Goal: Task Accomplishment & Management: Manage account settings

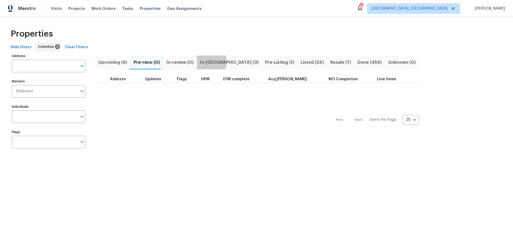
click at [202, 62] on span "In-[GEOGRAPHIC_DATA] (3)" at bounding box center [229, 62] width 58 height 7
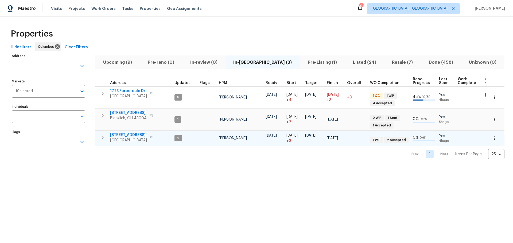
click at [99, 138] on button "button" at bounding box center [102, 137] width 11 height 11
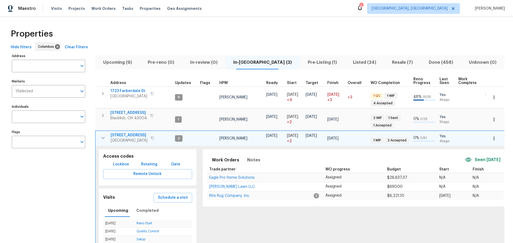
click at [117, 136] on span "[STREET_ADDRESS]" at bounding box center [129, 135] width 37 height 5
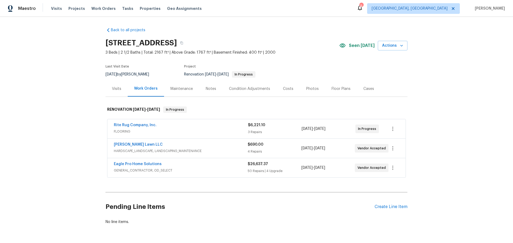
click at [218, 90] on div "Notes" at bounding box center [210, 89] width 23 height 16
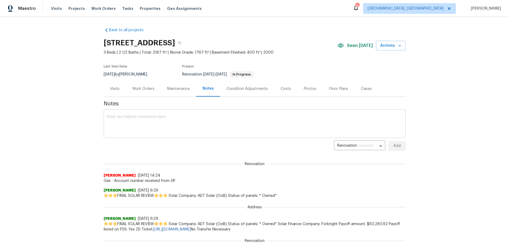
click at [209, 116] on textarea at bounding box center [254, 124] width 295 height 19
click at [291, 116] on textarea "Walked the project with the GC and we are making a few pivots. Instead of demoi…" at bounding box center [254, 124] width 295 height 19
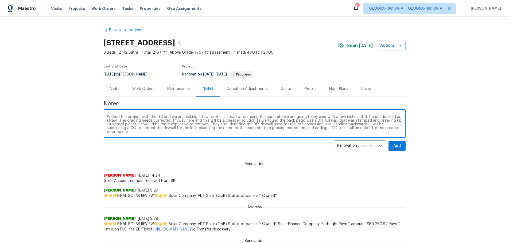
type textarea "Walked the project with the GC and we are making a few pivots. Instead of demoi…"
click at [400, 149] on button "Add" at bounding box center [396, 146] width 17 height 10
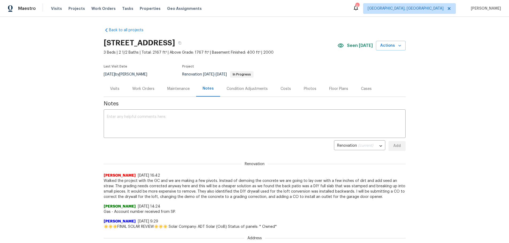
click at [148, 87] on div "Work Orders" at bounding box center [143, 88] width 22 height 5
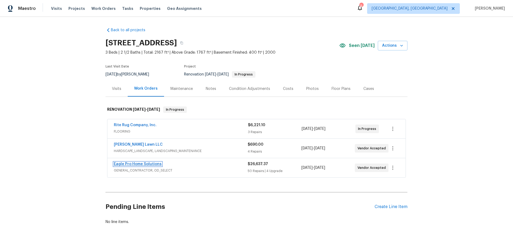
click at [144, 164] on link "Eagle Pro Home Solutions" at bounding box center [138, 164] width 48 height 4
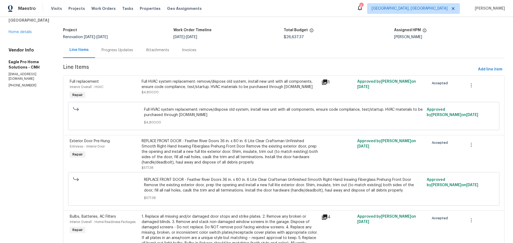
scroll to position [27, 0]
click at [491, 67] on span "Add line item" at bounding box center [490, 69] width 24 height 7
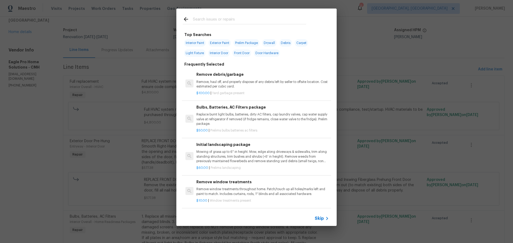
click at [232, 22] on input "text" at bounding box center [249, 20] width 113 height 8
click at [301, 56] on div "Interior Paint Exterior Paint Prelim Package Drywall Debris Carpet Light Fixtur…" at bounding box center [256, 48] width 147 height 20
click at [218, 20] on input "text" at bounding box center [249, 20] width 113 height 8
click at [389, 107] on div "Top Searches Interior Paint Exterior Paint Prelim Package Drywall Debris Carpet…" at bounding box center [256, 117] width 513 height 235
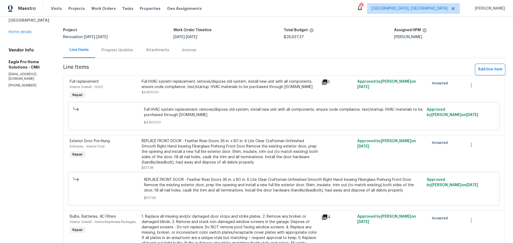
click at [487, 71] on span "Add line item" at bounding box center [490, 69] width 24 height 7
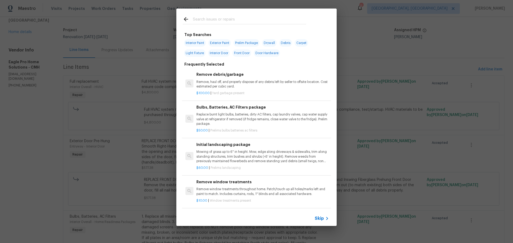
click at [229, 19] on input "text" at bounding box center [249, 20] width 113 height 8
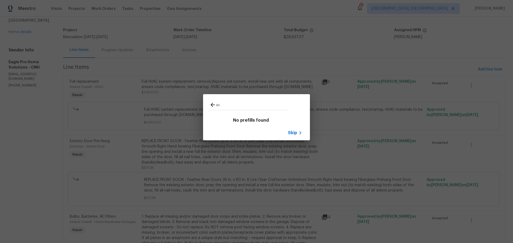
type input "a"
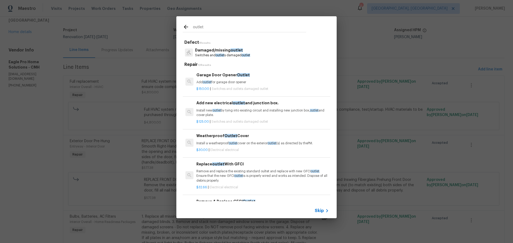
type input "outlet"
click at [246, 54] on p "Switches and outlet s damaged outlet" at bounding box center [222, 55] width 55 height 5
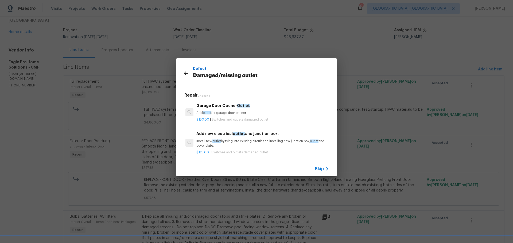
click at [251, 114] on p "Add outlet for garage door opener" at bounding box center [262, 113] width 132 height 5
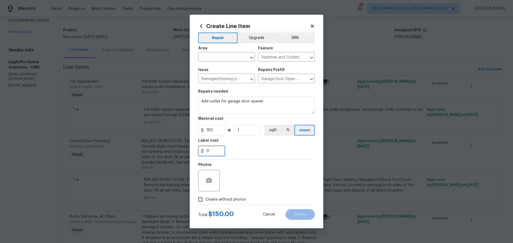
drag, startPoint x: 213, startPoint y: 151, endPoint x: 182, endPoint y: 145, distance: 31.7
click at [182, 146] on div "Create Line Item Repair Upgrade BRN Area ​ Feature Switches and Outlets ​ Issue…" at bounding box center [256, 121] width 513 height 243
type input "100"
click at [278, 153] on div "100" at bounding box center [256, 151] width 116 height 11
click at [234, 55] on input "text" at bounding box center [219, 57] width 42 height 8
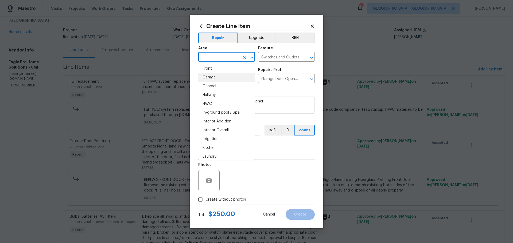
scroll to position [0, 0]
click at [217, 191] on li "Garage" at bounding box center [226, 195] width 57 height 9
type input "Garage"
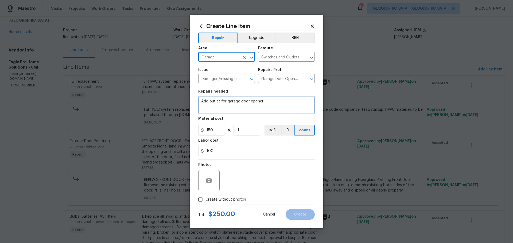
click at [277, 105] on textarea "Add outlet for garage door opener" at bounding box center [256, 105] width 116 height 17
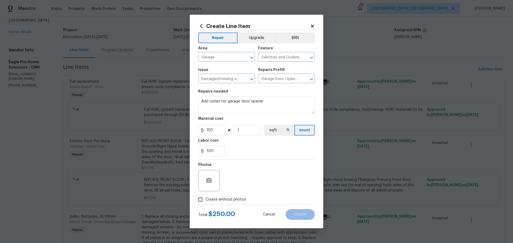
drag, startPoint x: 229, startPoint y: 200, endPoint x: 261, endPoint y: 190, distance: 33.7
click at [230, 199] on span "Create without photos" at bounding box center [225, 200] width 41 height 6
click at [262, 189] on div "Photos" at bounding box center [256, 177] width 116 height 35
click at [210, 201] on span "Create without photos" at bounding box center [225, 200] width 41 height 6
click at [205, 201] on input "Create without photos" at bounding box center [200, 200] width 10 height 10
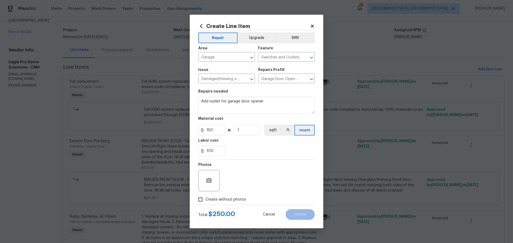
checkbox input "true"
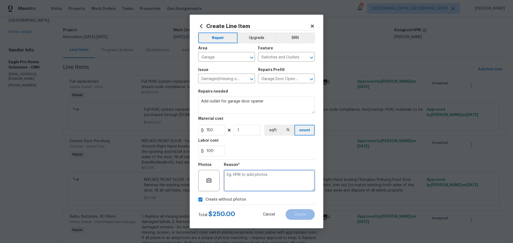
click at [262, 179] on textarea at bounding box center [269, 180] width 91 height 21
type textarea "hpm"
click at [298, 211] on button "Create" at bounding box center [299, 214] width 29 height 11
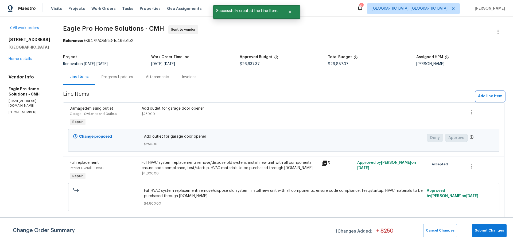
click at [480, 97] on span "Add line item" at bounding box center [490, 96] width 24 height 7
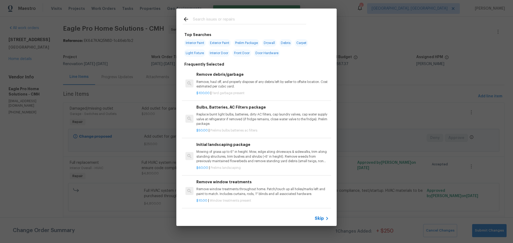
click at [208, 18] on input "text" at bounding box center [249, 20] width 113 height 8
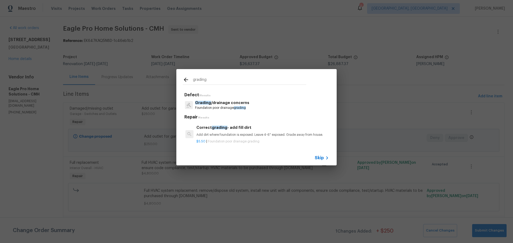
type input "grading"
click at [250, 132] on div "Correct grading - add fill dirt Add dirt where foundation is exposed. Leave 4-6…" at bounding box center [262, 131] width 132 height 13
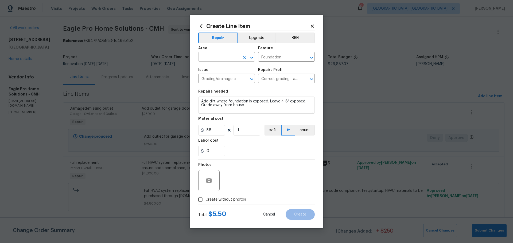
click at [225, 60] on input "text" at bounding box center [219, 57] width 42 height 8
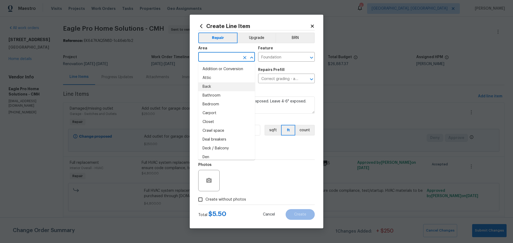
click at [212, 83] on li "Back" at bounding box center [226, 86] width 57 height 9
type input "Back"
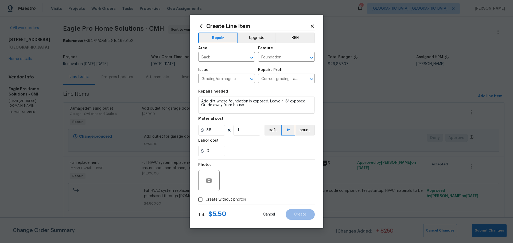
click at [281, 162] on div "Photos" at bounding box center [256, 177] width 116 height 35
drag, startPoint x: 252, startPoint y: 132, endPoint x: 222, endPoint y: 132, distance: 30.2
click at [221, 132] on div "5.5 1 sqft ft count" at bounding box center [256, 130] width 116 height 11
type input "36"
click at [284, 187] on div "Photos" at bounding box center [256, 177] width 116 height 35
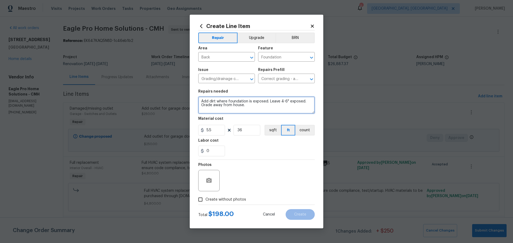
click at [256, 105] on textarea "Add dirt where foundation is exposed. Leave 4-6" exposed. Grade away from house." at bounding box center [256, 105] width 116 height 17
click at [201, 101] on textarea "Add dirt where foundation is exposed. Leave 4-6" exposed. Grade away from house." at bounding box center [256, 105] width 116 height 17
type textarea "TOP SOIL TO COVER BACK PATIO. ESTIMATED 5 CUBIC YARDS OF DIRT. 36L X 15D WITH 3…"
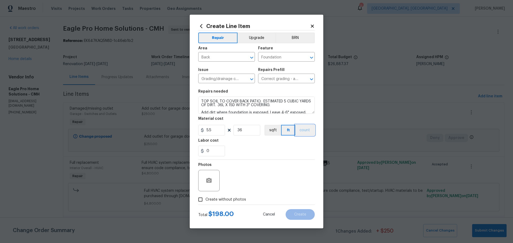
click at [312, 132] on button "count" at bounding box center [304, 130] width 19 height 11
drag, startPoint x: 213, startPoint y: 130, endPoint x: 181, endPoint y: 131, distance: 32.0
click at [181, 131] on div "Create Line Item Repair Upgrade BRN Area Back ​ Feature Foundation ​ Issue Grad…" at bounding box center [256, 121] width 513 height 243
type input "55"
type input "5"
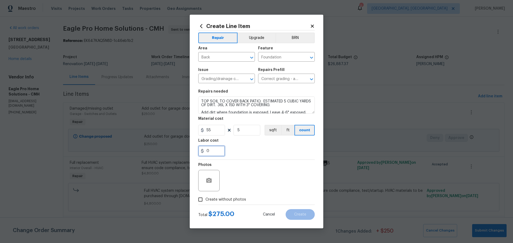
drag, startPoint x: 219, startPoint y: 153, endPoint x: 161, endPoint y: 149, distance: 57.8
click at [161, 149] on div "Create Line Item Repair Upgrade BRN Area Back ​ Feature Foundation ​ Issue Grad…" at bounding box center [256, 121] width 513 height 243
type input "275"
click at [229, 200] on span "Create without photos" at bounding box center [225, 200] width 41 height 6
click at [205, 200] on input "Create without photos" at bounding box center [200, 200] width 10 height 10
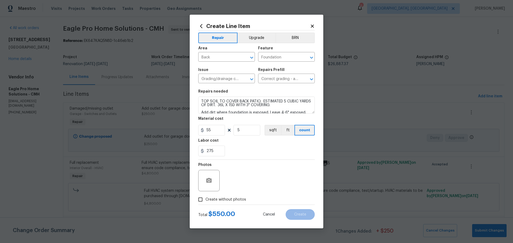
checkbox input "true"
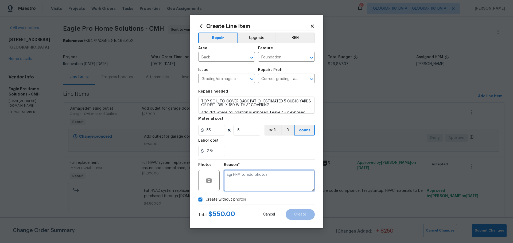
click at [268, 176] on textarea at bounding box center [269, 180] width 91 height 21
type textarea "HPM"
click at [265, 147] on div "275" at bounding box center [256, 151] width 116 height 11
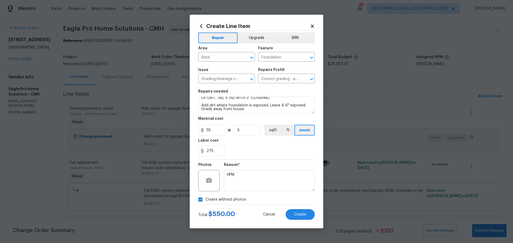
scroll to position [7, 0]
drag, startPoint x: 268, startPoint y: 104, endPoint x: 196, endPoint y: 104, distance: 72.1
click at [196, 104] on div "Create Line Item Repair Upgrade BRN Area Back ​ Feature Foundation ​ Issue Grad…" at bounding box center [256, 122] width 133 height 214
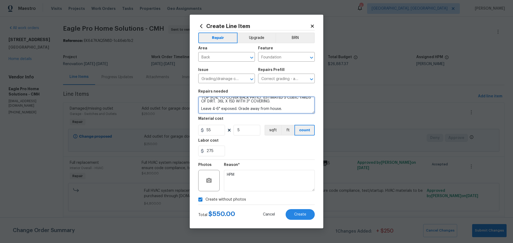
scroll to position [0, 0]
type textarea "TOP SOIL TO COVER BACK PATIO. ESTIMATED 5 CUBIC YARDS OF DIRT. 36L X 15D WITH 3…"
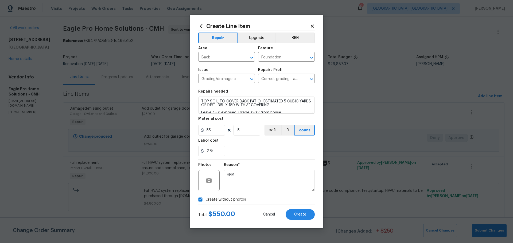
click at [261, 146] on div "275" at bounding box center [256, 151] width 116 height 11
click at [299, 214] on span "Create" at bounding box center [300, 215] width 12 height 4
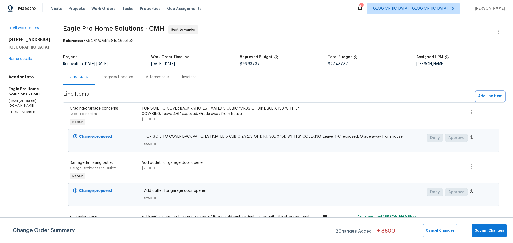
click at [480, 96] on span "Add line item" at bounding box center [490, 96] width 24 height 7
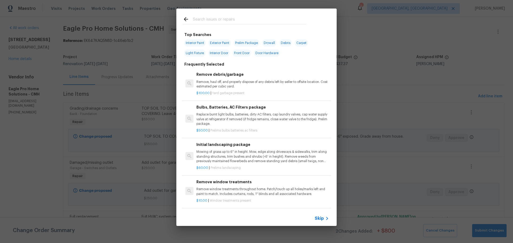
click at [220, 19] on input "text" at bounding box center [249, 20] width 113 height 8
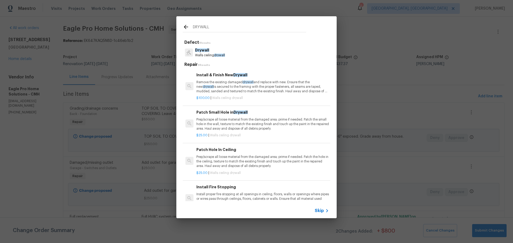
type input "DRYWALL"
click at [270, 88] on p "Remove the existing damaged drywall and replace with new. Ensure that the new d…" at bounding box center [262, 87] width 132 height 14
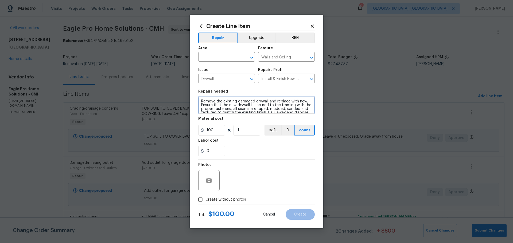
scroll to position [7, 0]
drag, startPoint x: 199, startPoint y: 100, endPoint x: 388, endPoint y: 142, distance: 193.2
click at [388, 142] on div "Create Line Item Repair Upgrade BRN Area ​ Feature Walls and Ceiling ​ Issue Dr…" at bounding box center [256, 121] width 513 height 243
type textarea "REPAIR HOLE IN BEDROOM CONVERSION CEILING. REPOSITION LIGHT SWITCH TO BE INSIDE…"
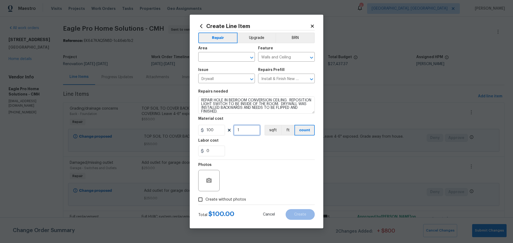
click at [244, 129] on input "1" at bounding box center [246, 130] width 27 height 11
drag, startPoint x: 220, startPoint y: 129, endPoint x: 180, endPoint y: 129, distance: 40.6
click at [179, 129] on div "Create Line Item Repair Upgrade BRN Area ​ Feature Walls and Ceiling ​ Issue Dr…" at bounding box center [256, 121] width 513 height 243
type input "50"
type input "8"
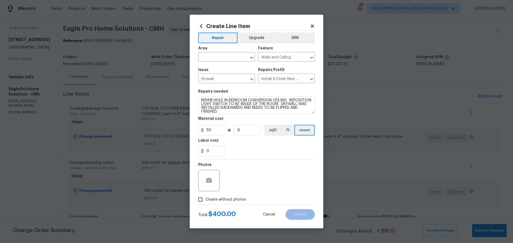
drag, startPoint x: 238, startPoint y: 199, endPoint x: 259, endPoint y: 193, distance: 22.3
click at [238, 199] on span "Create without photos" at bounding box center [225, 200] width 41 height 6
click at [274, 178] on div "Photos" at bounding box center [256, 177] width 116 height 35
click at [207, 201] on span "Create without photos" at bounding box center [225, 200] width 41 height 6
click at [205, 201] on input "Create without photos" at bounding box center [200, 200] width 10 height 10
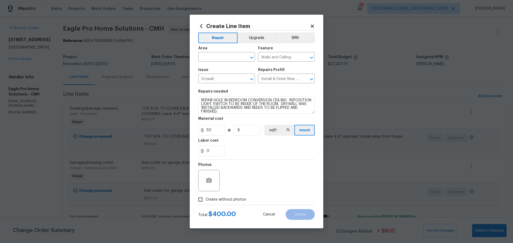
checkbox input "true"
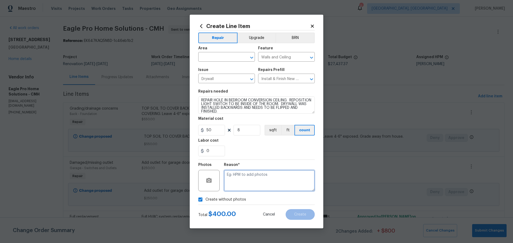
drag, startPoint x: 245, startPoint y: 184, endPoint x: 350, endPoint y: 184, distance: 105.2
click at [249, 184] on textarea at bounding box center [269, 180] width 91 height 21
type textarea "HPM"
click at [260, 144] on div "Labor cost" at bounding box center [256, 142] width 116 height 7
drag, startPoint x: 212, startPoint y: 150, endPoint x: 164, endPoint y: 151, distance: 48.3
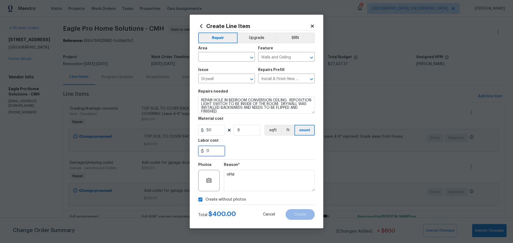
click at [162, 152] on div "Create Line Item Repair Upgrade BRN Area ​ Feature Walls and Ceiling ​ Issue Dr…" at bounding box center [256, 121] width 513 height 243
type input "50"
click at [285, 161] on div "Reason* HPM" at bounding box center [269, 177] width 91 height 35
click at [227, 54] on input "text" at bounding box center [219, 57] width 42 height 8
click at [217, 70] on li "Bedroom" at bounding box center [226, 69] width 57 height 9
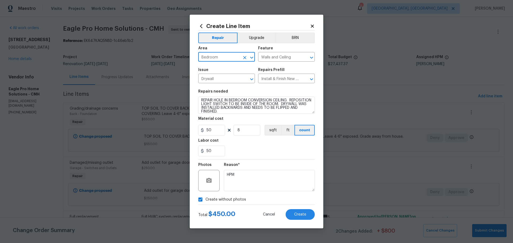
type input "Bedroom"
click at [275, 154] on div "50" at bounding box center [256, 151] width 116 height 11
click at [293, 213] on button "Create" at bounding box center [299, 214] width 29 height 11
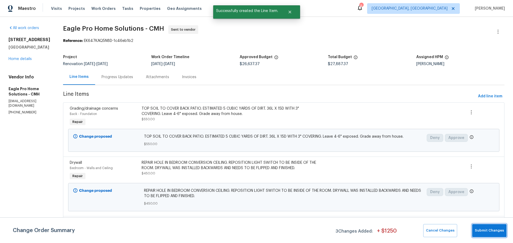
click at [482, 229] on span "Submit Changes" at bounding box center [488, 231] width 29 height 6
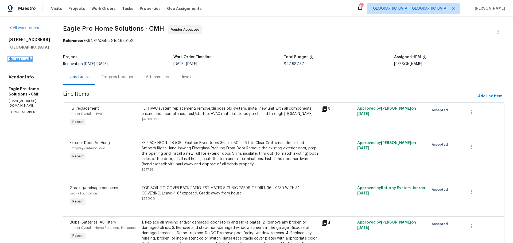
click at [30, 59] on link "Home details" at bounding box center [20, 59] width 23 height 4
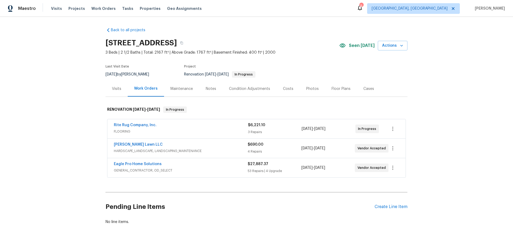
click at [283, 87] on div "Costs" at bounding box center [288, 88] width 10 height 5
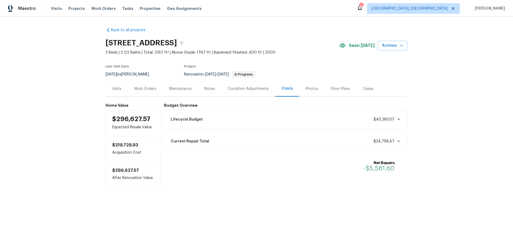
click at [199, 88] on div "Notes" at bounding box center [209, 89] width 23 height 16
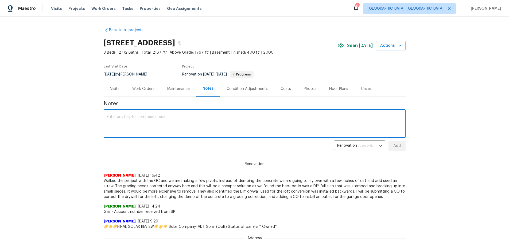
click at [182, 126] on textarea at bounding box center [254, 124] width 295 height 19
type textarea "i"
type textarea "I walked the vendor PM through the CP purchasing link to order paint. He should…"
click at [397, 149] on button "Add" at bounding box center [396, 146] width 17 height 10
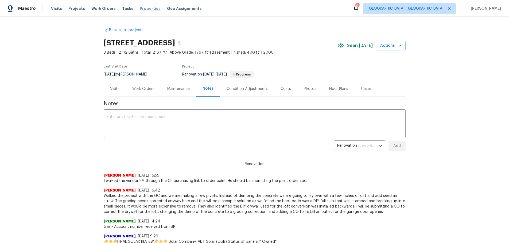
click at [145, 8] on span "Properties" at bounding box center [150, 8] width 21 height 5
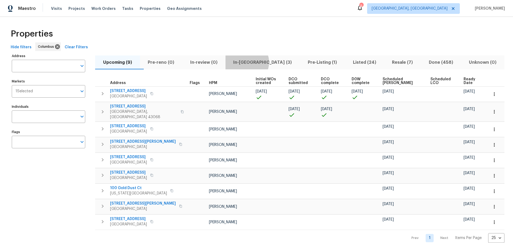
click at [257, 62] on span "In-reno (3)" at bounding box center [262, 62] width 68 height 7
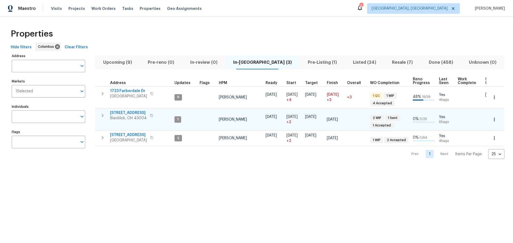
click at [130, 111] on span "7817 Birch Creek Dr" at bounding box center [128, 112] width 37 height 5
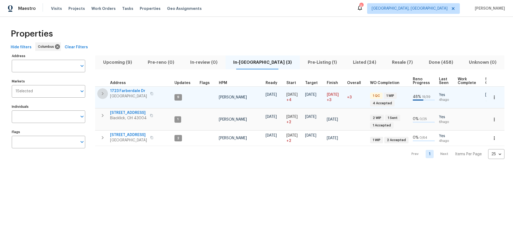
click at [105, 93] on icon "button" at bounding box center [102, 93] width 6 height 6
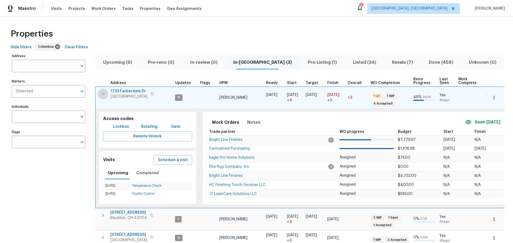
click at [105, 93] on icon "button" at bounding box center [103, 94] width 6 height 6
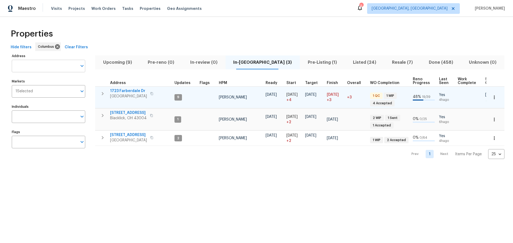
click at [67, 70] on input "Address" at bounding box center [44, 66] width 65 height 13
type input "8665"
click at [50, 81] on li "8665 Birch Brook Loop Pickerington OH 43147" at bounding box center [47, 80] width 73 height 9
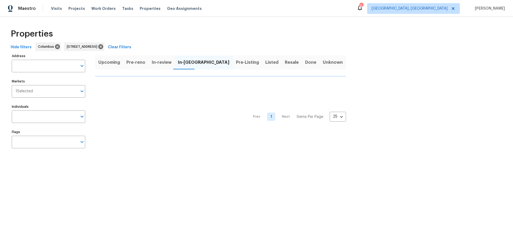
type input "8665 Birch Brook Loop Pickerington OH 43147"
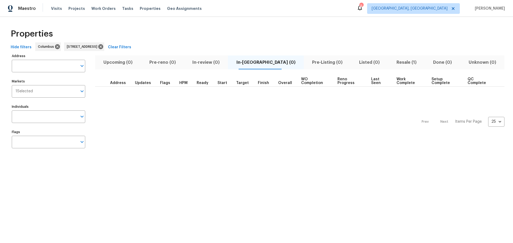
type input "8665 Birch Brook Loop Pickerington OH 43147"
click at [392, 64] on span "Resale (1)" at bounding box center [406, 62] width 30 height 7
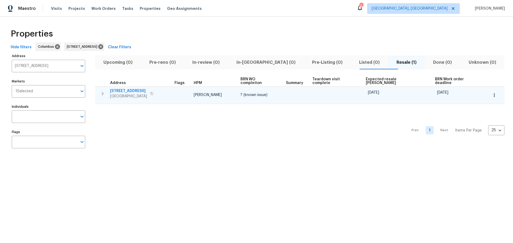
click at [124, 88] on span "[STREET_ADDRESS]" at bounding box center [128, 90] width 37 height 5
click at [131, 88] on span "[STREET_ADDRESS]" at bounding box center [128, 90] width 37 height 5
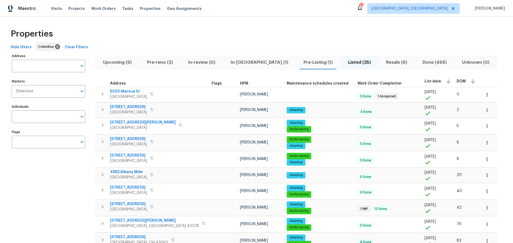
click at [299, 61] on span "Pre-Listing (1)" at bounding box center [318, 62] width 38 height 7
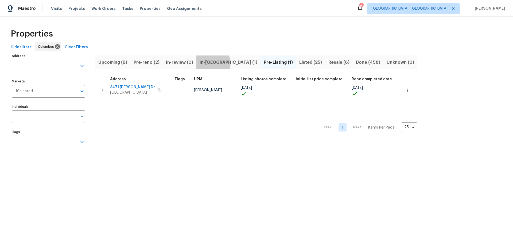
click at [221, 63] on span "In-reno (1)" at bounding box center [228, 62] width 58 height 7
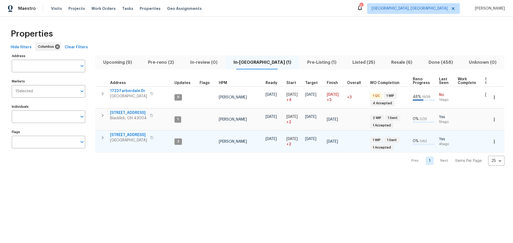
click at [126, 133] on span "4296 Oakwind Dr" at bounding box center [128, 134] width 37 height 5
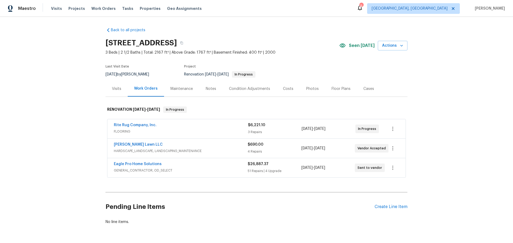
click at [342, 90] on div "Floor Plans" at bounding box center [340, 88] width 19 height 5
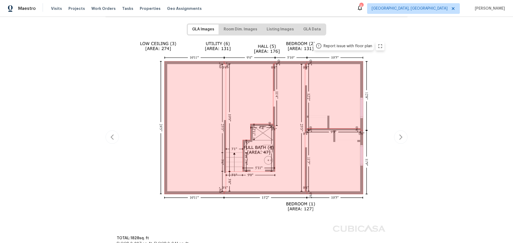
scroll to position [80, 0]
click at [239, 28] on span "Room Dim. Images" at bounding box center [240, 29] width 34 height 7
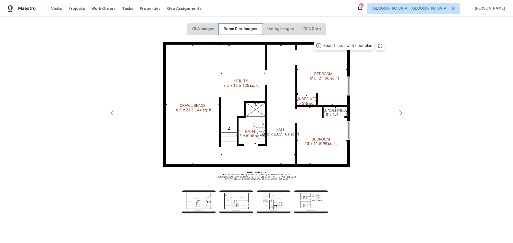
scroll to position [0, 0]
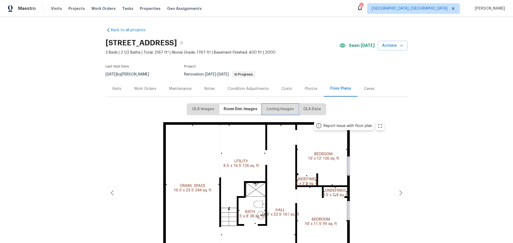
click at [271, 109] on span "Listing Images" at bounding box center [279, 109] width 27 height 7
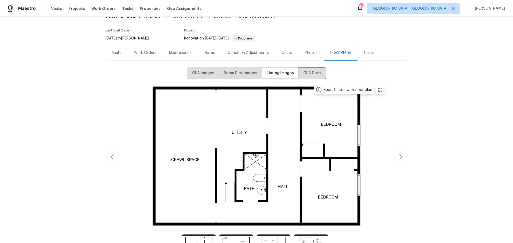
click at [306, 71] on span "GLA Data" at bounding box center [312, 73] width 18 height 7
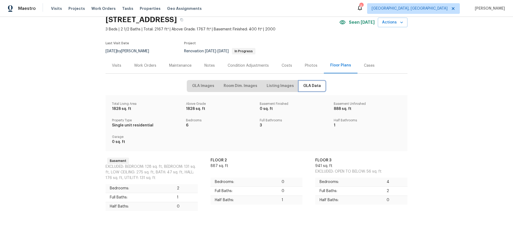
scroll to position [27, 0]
click at [200, 84] on span "GLA Images" at bounding box center [203, 86] width 22 height 7
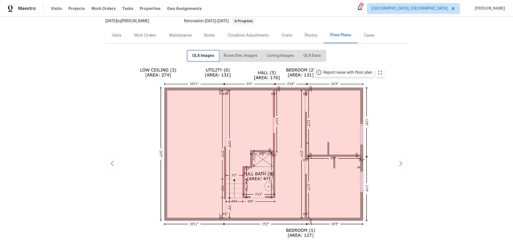
scroll to position [53, 0]
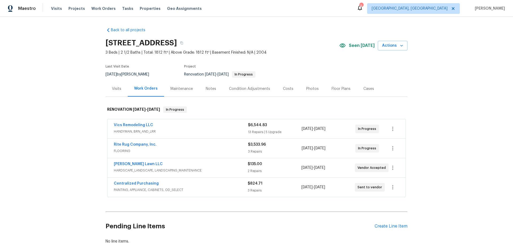
click at [201, 86] on div "Notes" at bounding box center [210, 89] width 23 height 16
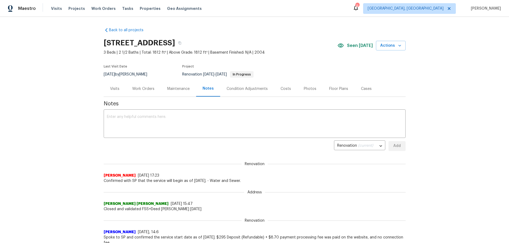
click at [198, 114] on div "x ​" at bounding box center [255, 124] width 302 height 27
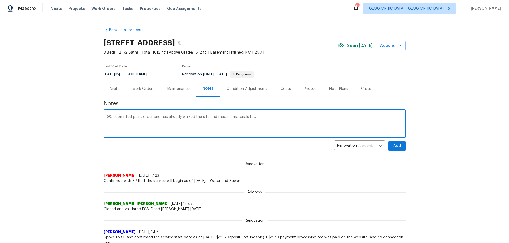
type textarea "GC submitted paint order and has already walked the site and made a materials l…"
click at [398, 145] on span "Add" at bounding box center [396, 146] width 9 height 7
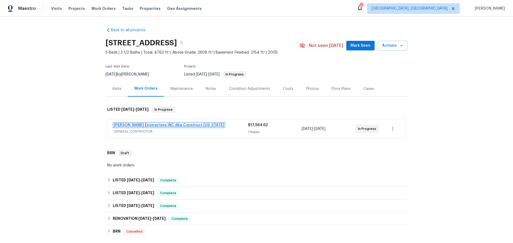
click at [160, 123] on link "[PERSON_NAME] Enterprises INC dba Construct [US_STATE]" at bounding box center [169, 125] width 110 height 4
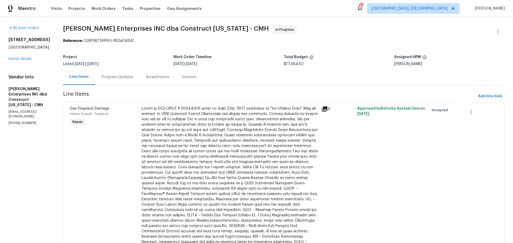
click at [128, 74] on div "Progress Updates" at bounding box center [117, 77] width 44 height 16
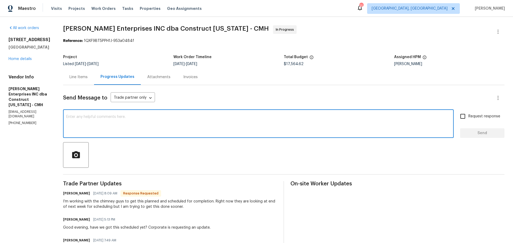
click at [338, 121] on textarea at bounding box center [258, 124] width 384 height 19
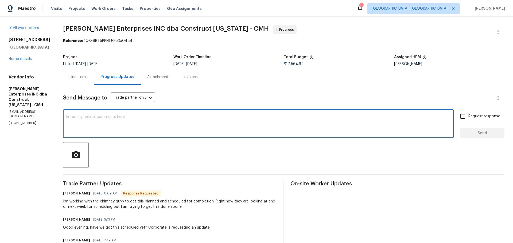
click at [249, 124] on textarea at bounding box center [258, 124] width 384 height 19
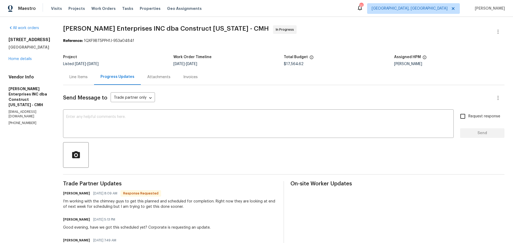
click at [245, 84] on div "Line Items Progress Updates Attachments Invoices" at bounding box center [283, 77] width 441 height 16
click at [30, 61] on link "Home details" at bounding box center [20, 59] width 23 height 4
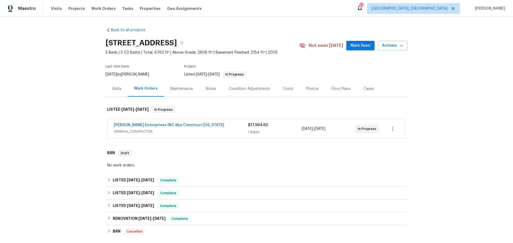
click at [58, 5] on div "Visits Projects Work Orders Tasks Properties Geo Assignments" at bounding box center [129, 8] width 157 height 11
click at [58, 7] on span "Visits" at bounding box center [56, 8] width 11 height 5
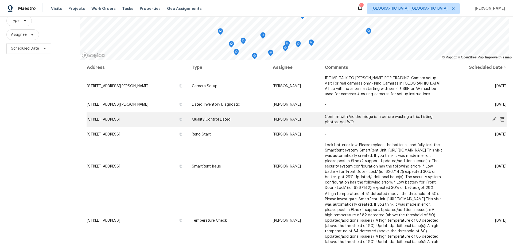
scroll to position [53, 0]
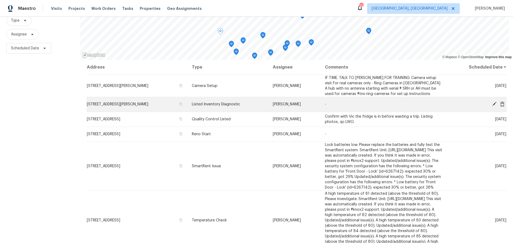
click at [491, 103] on icon at bounding box center [493, 104] width 5 height 5
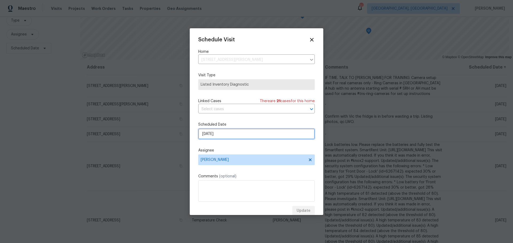
click at [224, 138] on input "9/10/2025" at bounding box center [256, 134] width 116 height 11
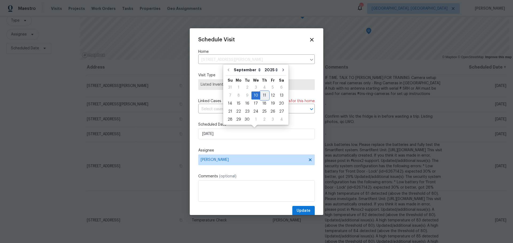
click at [261, 98] on div "11" at bounding box center [264, 95] width 8 height 7
type input "9/11/2025"
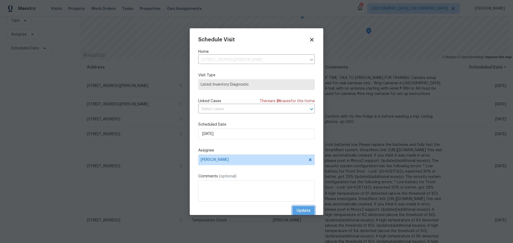
click at [304, 210] on span "Update" at bounding box center [303, 211] width 14 height 7
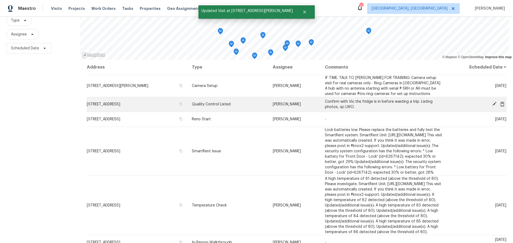
click at [491, 104] on icon at bounding box center [493, 104] width 5 height 5
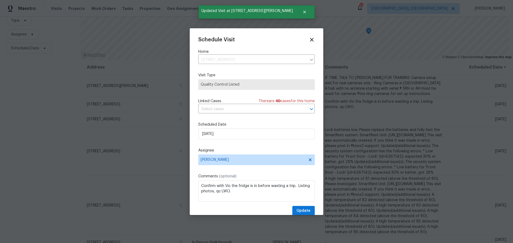
click at [269, 141] on div "Schedule Visit Home 1068 Rutherglen Dr, Columbus, OH 43235 ​ Visit Type Quality…" at bounding box center [256, 126] width 116 height 179
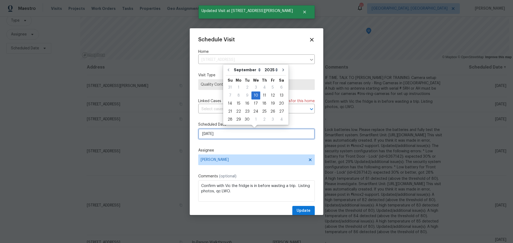
click at [267, 136] on input "9/10/2025" at bounding box center [256, 134] width 116 height 11
click at [264, 97] on div "11" at bounding box center [264, 95] width 8 height 7
type input "9/11/2025"
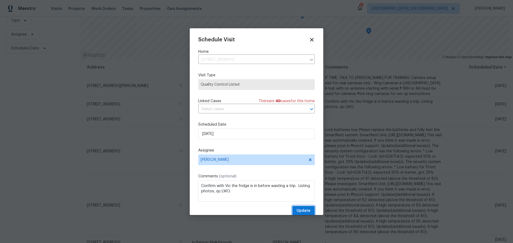
click at [298, 211] on span "Update" at bounding box center [303, 211] width 14 height 7
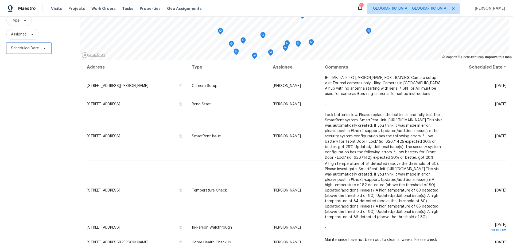
click at [30, 50] on span "Scheduled Date" at bounding box center [25, 48] width 28 height 5
select select "8"
select select "2025"
select select "9"
select select "2025"
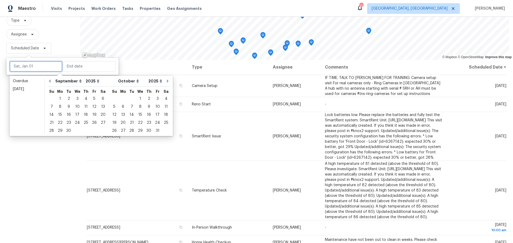
click at [28, 66] on input "text" at bounding box center [36, 66] width 53 height 11
click at [84, 106] on div "11" at bounding box center [86, 106] width 8 height 7
type input "[DATE]"
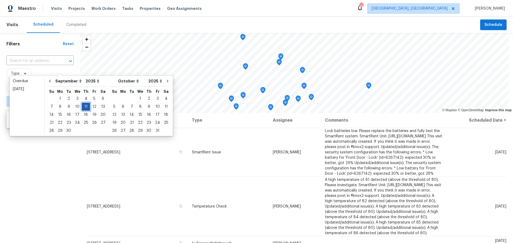
click at [84, 106] on div "11" at bounding box center [86, 106] width 8 height 7
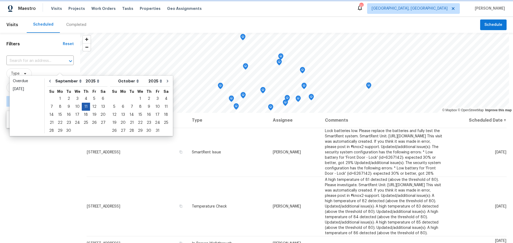
type input "[DATE]"
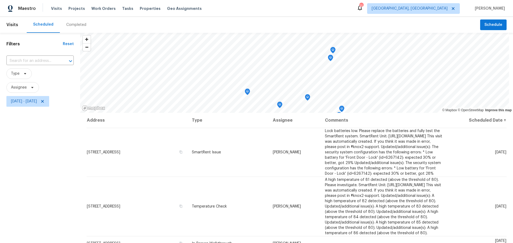
click at [48, 151] on div "Filters Reset ​ Type Assignee Thu, Sep 11 - Thu, Sep 11" at bounding box center [40, 170] width 80 height 275
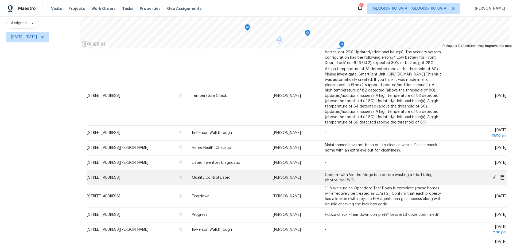
scroll to position [70, 0]
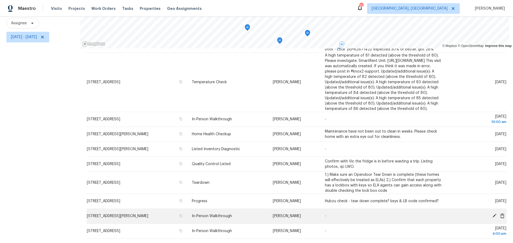
click at [492, 214] on icon at bounding box center [494, 216] width 4 height 4
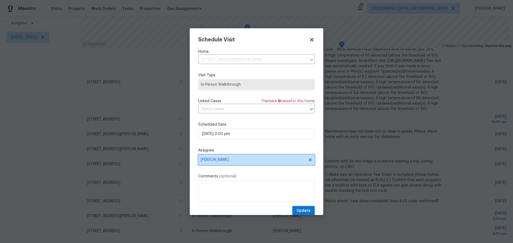
click at [255, 160] on span "Kim Peshek" at bounding box center [252, 160] width 105 height 4
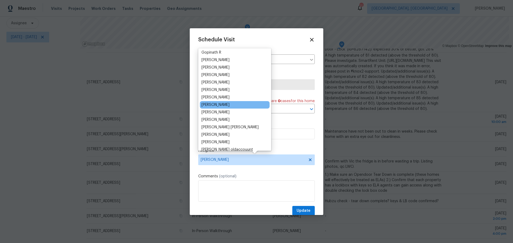
scroll to position [53, 0]
click at [229, 106] on div "[PERSON_NAME]" at bounding box center [215, 104] width 28 height 5
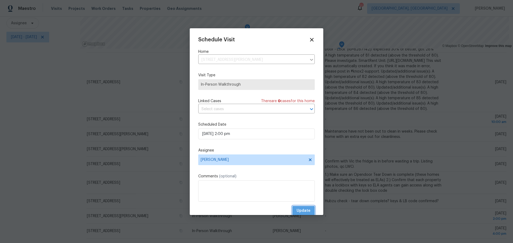
click at [307, 212] on button "Update" at bounding box center [303, 211] width 22 height 10
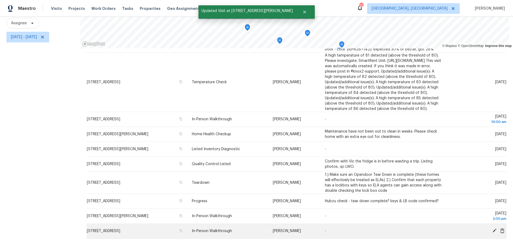
click at [491, 228] on icon at bounding box center [493, 230] width 5 height 5
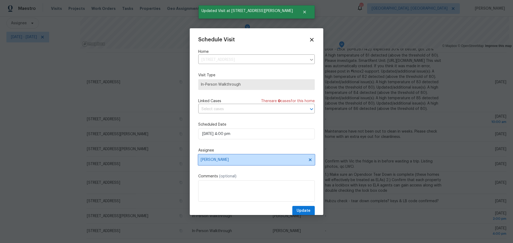
click at [252, 158] on span "Kim Peshek" at bounding box center [252, 160] width 105 height 4
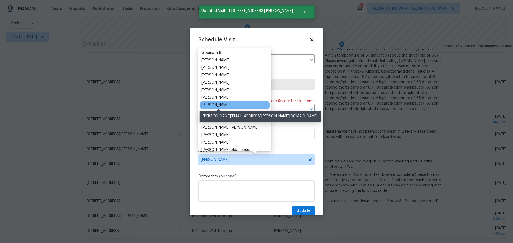
scroll to position [53, 0]
click at [227, 104] on div "[PERSON_NAME]" at bounding box center [215, 104] width 28 height 5
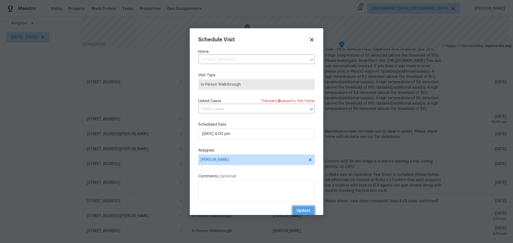
click at [301, 211] on span "Update" at bounding box center [303, 211] width 14 height 7
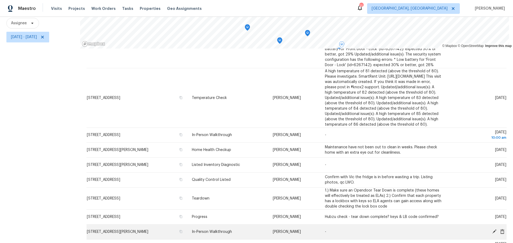
scroll to position [44, 0]
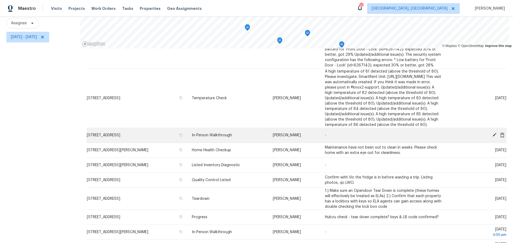
click at [491, 137] on icon at bounding box center [493, 135] width 5 height 5
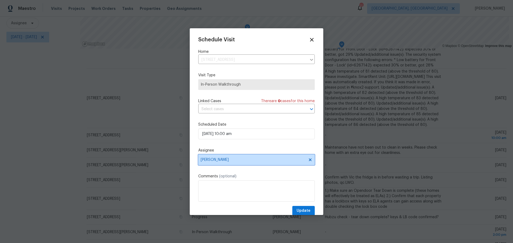
click at [256, 158] on span "Kim Peshek" at bounding box center [252, 160] width 105 height 4
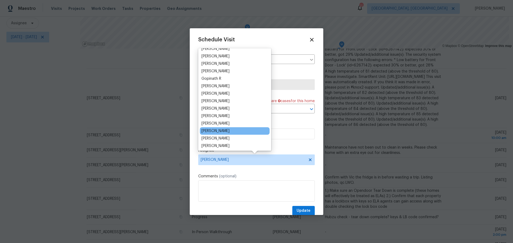
scroll to position [27, 0]
click at [228, 129] on div "[PERSON_NAME]" at bounding box center [215, 130] width 28 height 5
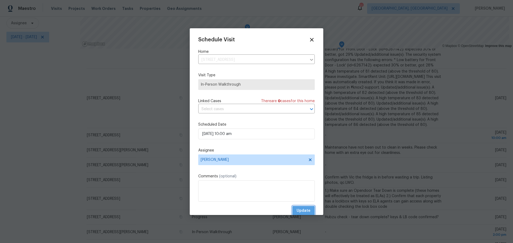
click at [305, 208] on span "Update" at bounding box center [303, 211] width 14 height 7
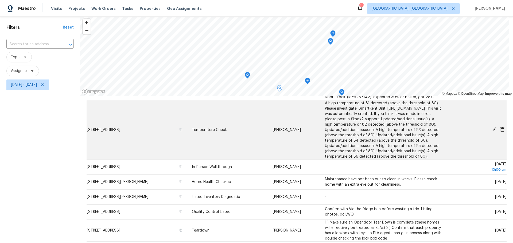
scroll to position [17, 0]
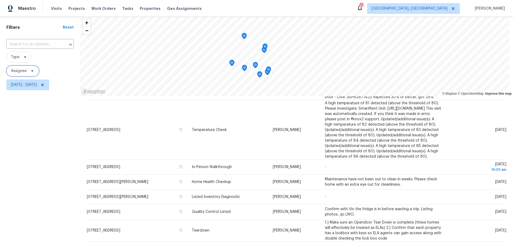
click at [8, 72] on span "Assignee" at bounding box center [22, 71] width 33 height 11
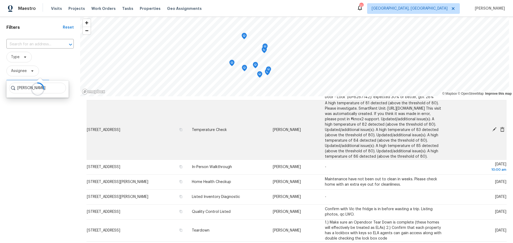
type input "keith hollingsworth"
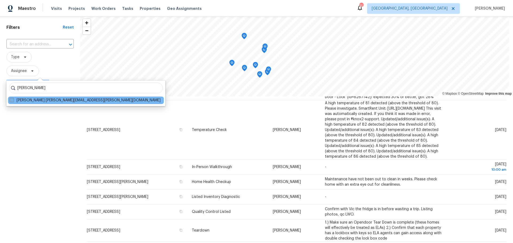
click at [29, 99] on label "Keith Hollingsworth keith.hollingsworth@opendoor.com" at bounding box center [85, 100] width 151 height 5
click at [13, 99] on input "Keith Hollingsworth keith.hollingsworth@opendoor.com" at bounding box center [11, 99] width 3 height 3
checkbox input "true"
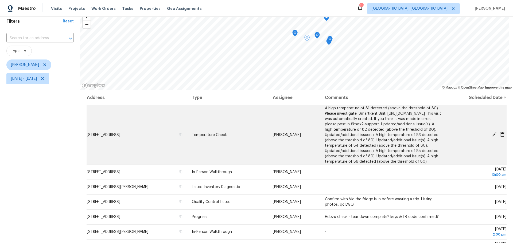
scroll to position [22, 0]
click at [491, 136] on icon at bounding box center [493, 134] width 5 height 5
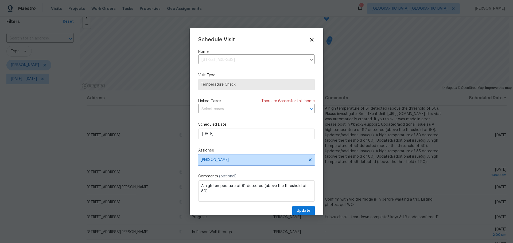
click at [308, 159] on icon at bounding box center [310, 160] width 4 height 4
click at [238, 161] on span "Assignee" at bounding box center [252, 160] width 105 height 4
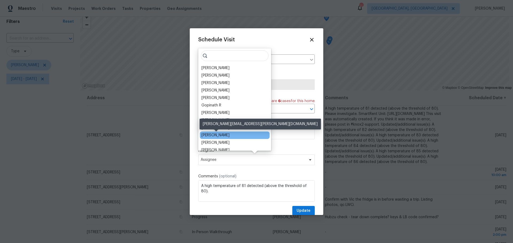
click at [224, 134] on div "Dennis Neuhardt" at bounding box center [215, 135] width 28 height 5
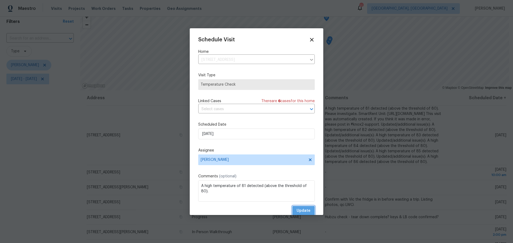
click at [299, 208] on span "Update" at bounding box center [303, 211] width 14 height 7
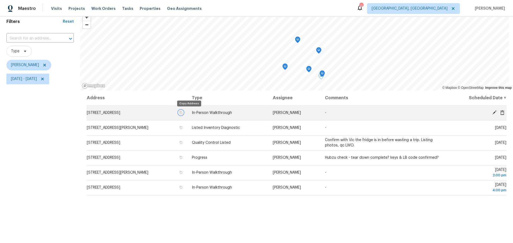
click at [182, 112] on icon "button" at bounding box center [180, 112] width 3 height 3
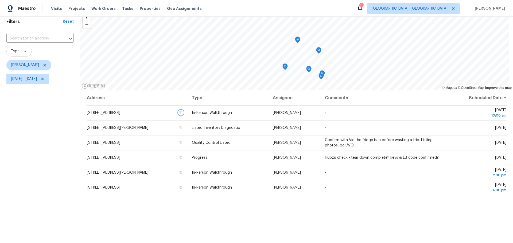
click at [322, 75] on icon "Map marker" at bounding box center [322, 74] width 5 height 6
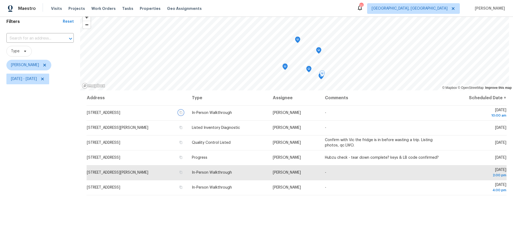
click at [309, 72] on icon "Map marker" at bounding box center [308, 69] width 5 height 6
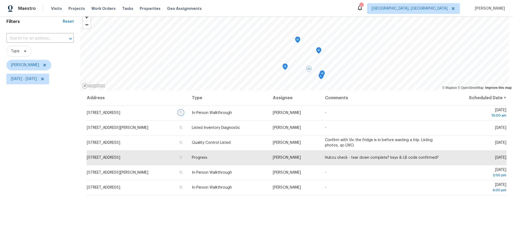
click at [297, 42] on icon "Map marker" at bounding box center [297, 40] width 5 height 6
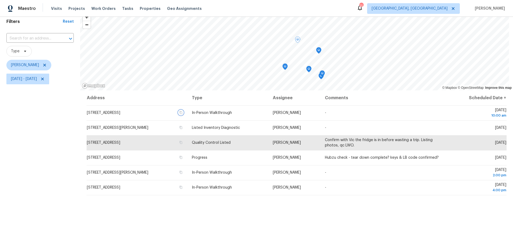
click at [317, 52] on icon "Map marker" at bounding box center [318, 50] width 5 height 7
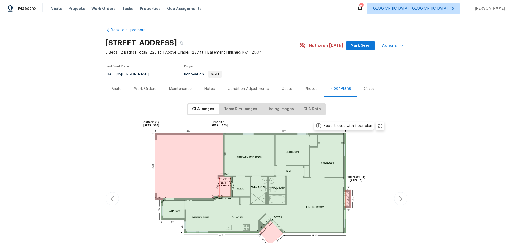
scroll to position [22, 0]
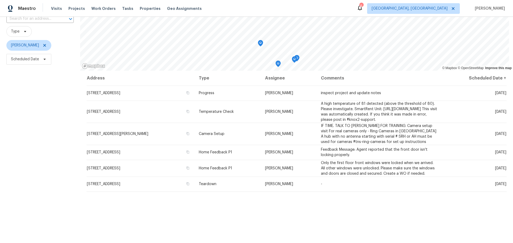
scroll to position [42, 0]
click at [32, 57] on span "Scheduled Date" at bounding box center [25, 59] width 28 height 5
select select "8"
select select "2025"
select select "9"
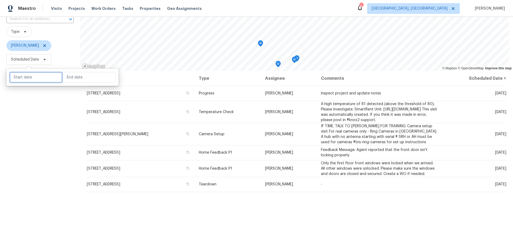
select select "2025"
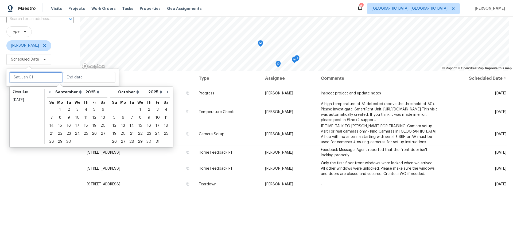
click at [39, 78] on input "text" at bounding box center [36, 77] width 53 height 11
type input "[DATE]"
click at [84, 117] on div "11" at bounding box center [86, 117] width 8 height 7
type input "[DATE]"
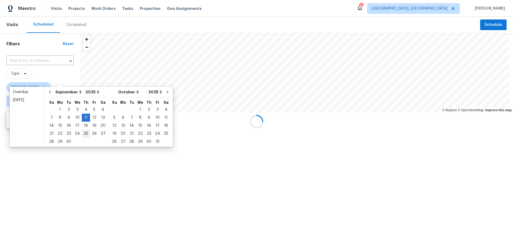
type input "[DATE]"
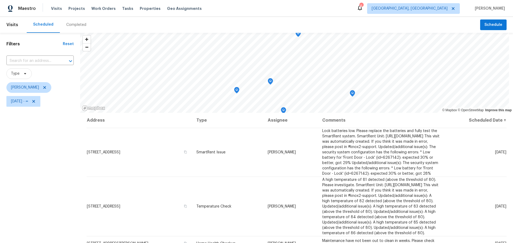
click at [49, 181] on div "Filters Reset ​ Type [PERSON_NAME][DATE] - ∞" at bounding box center [40, 170] width 80 height 275
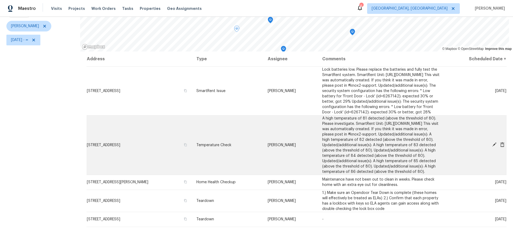
scroll to position [68, 0]
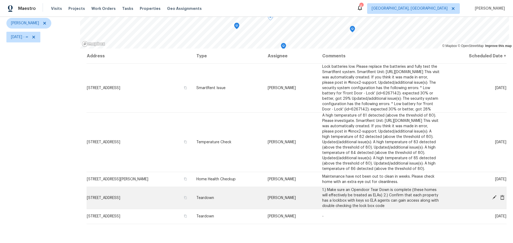
click at [491, 200] on icon at bounding box center [493, 197] width 5 height 5
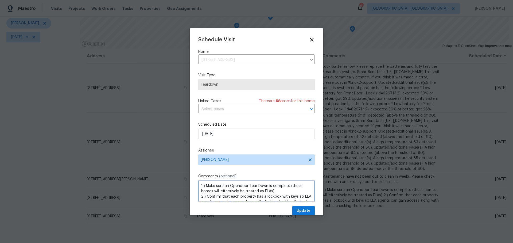
click at [286, 188] on textarea "1.) Make sure an Opendoor Tear Down is complete (these homes will effectively b…" at bounding box center [256, 190] width 116 height 21
drag, startPoint x: 282, startPoint y: 190, endPoint x: 196, endPoint y: 182, distance: 86.3
click at [196, 182] on div "Schedule Visit Home [STREET_ADDRESS] ​ Visit Type Teardown Linked Cases There a…" at bounding box center [256, 121] width 133 height 187
click at [277, 190] on textarea "1.) Make sure an Opendoor Tear Down is complete (these homes will effectively b…" at bounding box center [256, 190] width 116 height 21
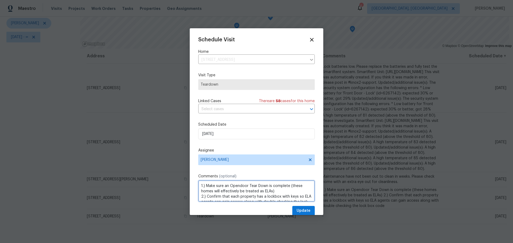
drag, startPoint x: 278, startPoint y: 192, endPoint x: 206, endPoint y: 186, distance: 72.1
click at [206, 186] on textarea "1.) Make sure an Opendoor Tear Down is complete (these homes will effectively b…" at bounding box center [256, 190] width 116 height 21
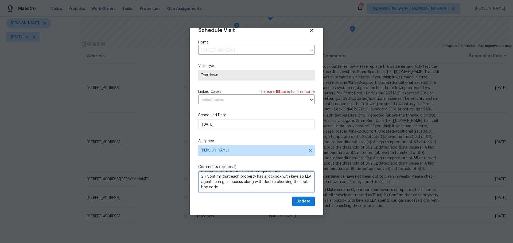
scroll to position [22, 0]
type textarea "1.) Leave the Knox system set up, including the lock. We need to remove all sig…"
click at [300, 204] on span "Update" at bounding box center [303, 201] width 14 height 7
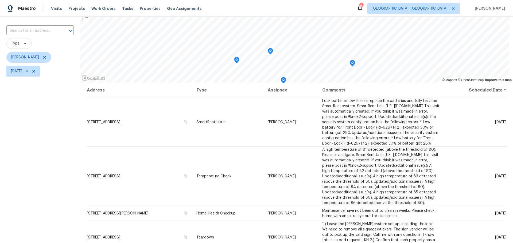
scroll to position [0, 0]
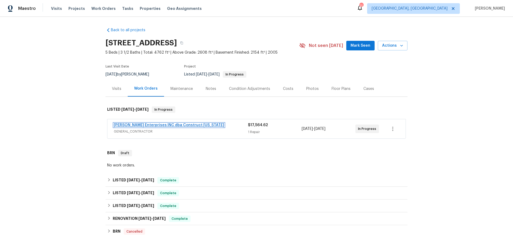
click at [159, 126] on link "[PERSON_NAME] Enterprises INC dba Construct [US_STATE]" at bounding box center [169, 125] width 110 height 4
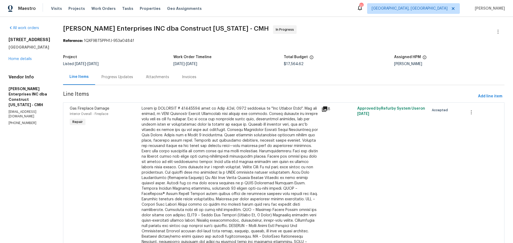
click at [124, 78] on div "Progress Updates" at bounding box center [116, 76] width 31 height 5
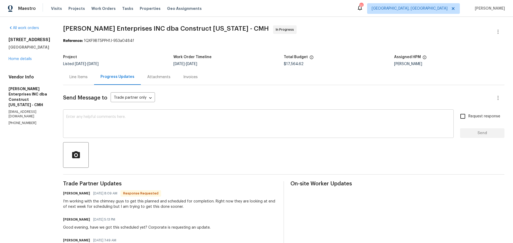
click at [169, 117] on textarea at bounding box center [258, 124] width 384 height 19
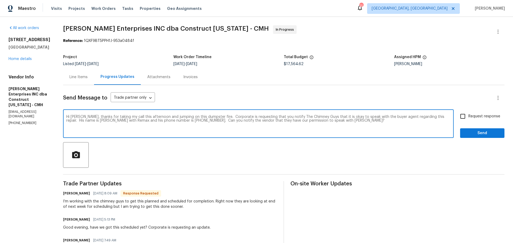
drag, startPoint x: 155, startPoint y: 117, endPoint x: 215, endPoint y: 118, distance: 60.6
click at [215, 118] on textarea "Hi [PERSON_NAME], thanks for taking my call this afternoon and jumping on this …" at bounding box center [258, 124] width 384 height 19
click at [290, 120] on textarea "Hi [PERSON_NAME], thanks for taking my call this afternoon. Corporate is reques…" at bounding box center [258, 124] width 384 height 19
drag, startPoint x: 374, startPoint y: 117, endPoint x: 380, endPoint y: 117, distance: 5.3
click at [380, 117] on textarea "Hi [PERSON_NAME], thanks for taking my call this afternoon. Corporate is reques…" at bounding box center [258, 124] width 384 height 19
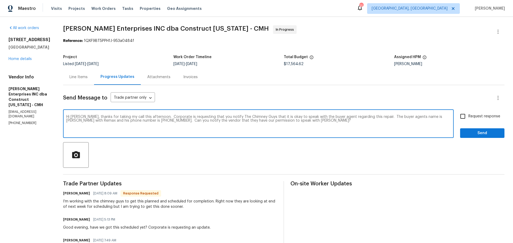
click at [414, 124] on textarea "Hi [PERSON_NAME], thanks for taking my call this afternoon. Corporate is reques…" at bounding box center [258, 124] width 384 height 19
type textarea "Hi [PERSON_NAME], thanks for taking my call this afternoon. Corporate is reques…"
click at [459, 117] on input "Request response" at bounding box center [462, 116] width 11 height 11
checkbox input "true"
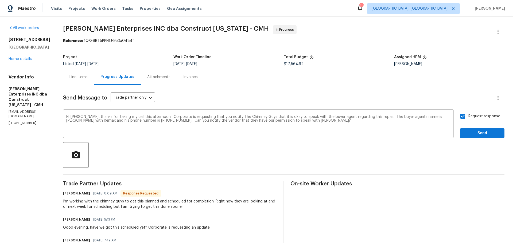
click at [326, 123] on textarea "Hi [PERSON_NAME], thanks for taking my call this afternoon. Corporate is reques…" at bounding box center [258, 124] width 384 height 19
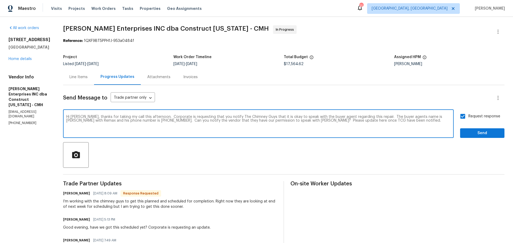
click at [258, 116] on textarea "Hi [PERSON_NAME], thanks for taking my call this afternoon. Corporate is reques…" at bounding box center [258, 124] width 384 height 19
type textarea "Hi [PERSON_NAME], thanks for taking my call this afternoon. Corporate is reques…"
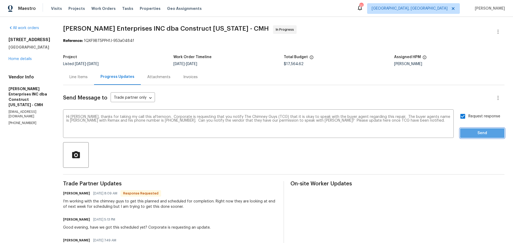
click at [474, 135] on span "Send" at bounding box center [482, 133] width 36 height 7
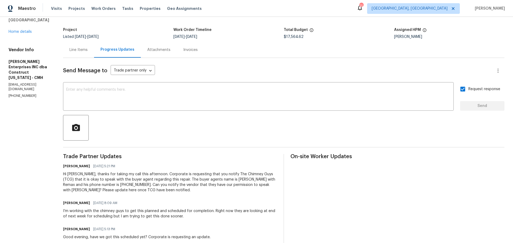
scroll to position [27, 0]
click at [257, 56] on div "Line Items Progress Updates Attachments Invoices" at bounding box center [283, 50] width 441 height 16
